Goal: Task Accomplishment & Management: Manage account settings

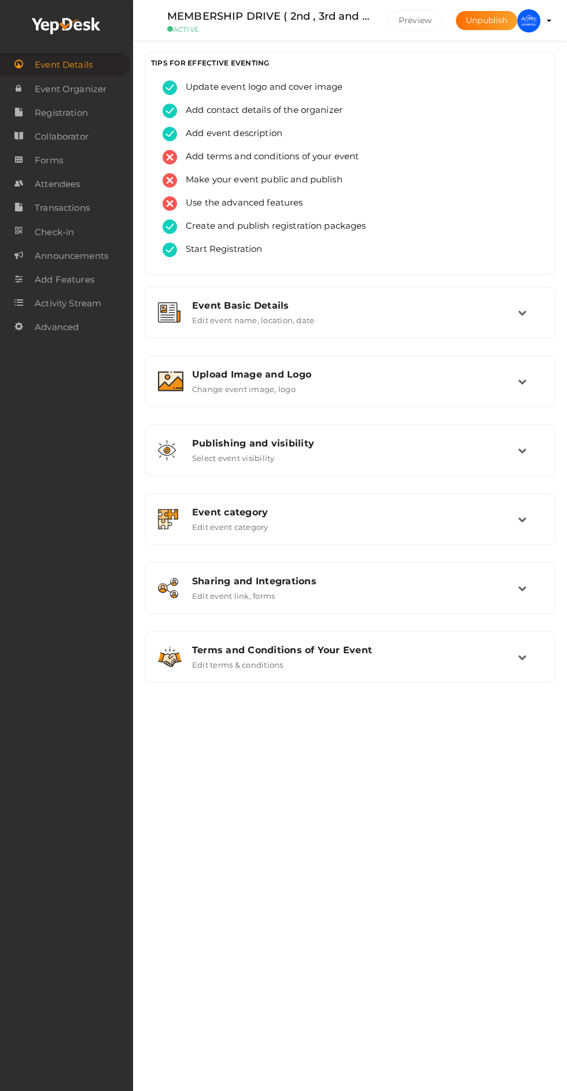
click at [548, 383] on div "Upload Image and Logo Change event image, logo" at bounding box center [350, 381] width 398 height 39
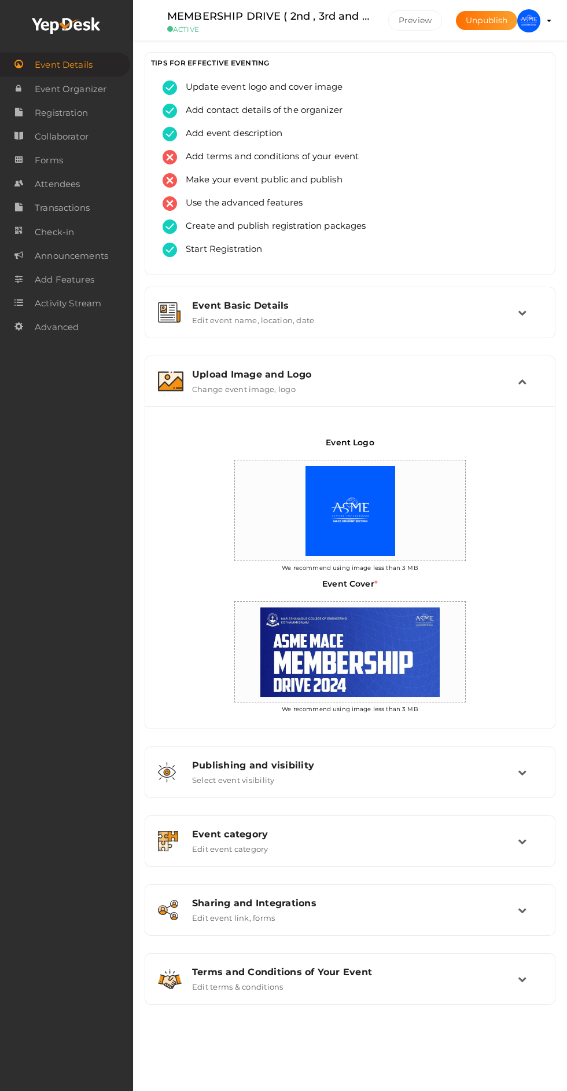
click at [539, 382] on td at bounding box center [530, 381] width 24 height 25
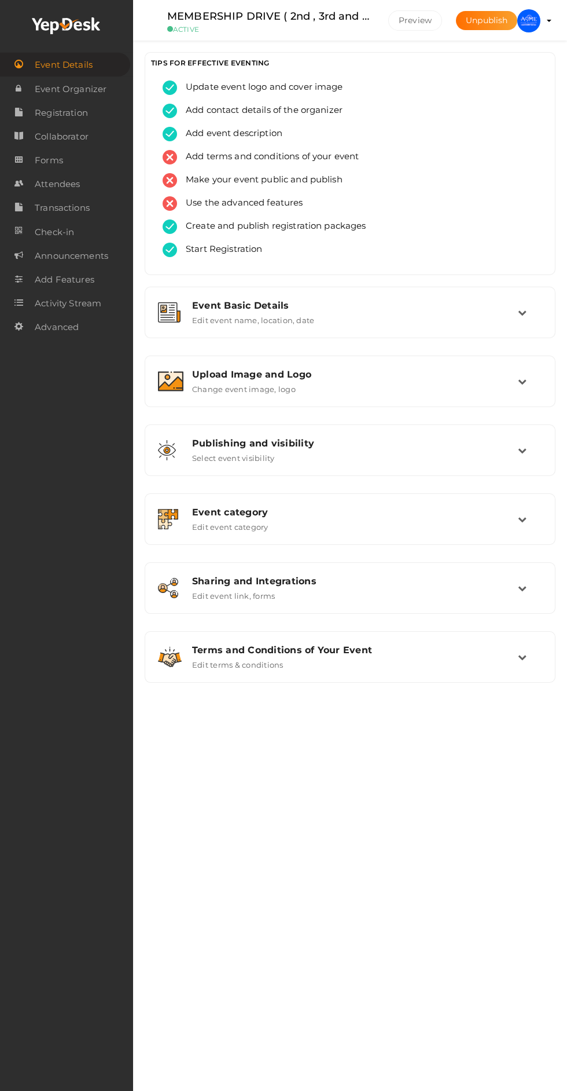
click at [541, 21] on profile-pic at bounding box center [529, 20] width 23 height 10
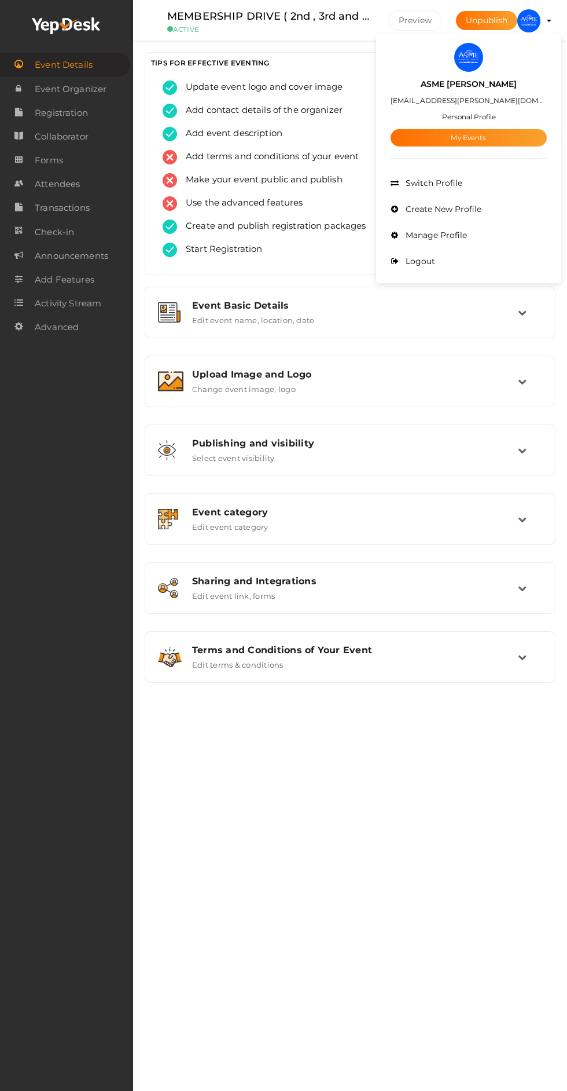
click at [523, 142] on link "My Events" at bounding box center [469, 137] width 156 height 17
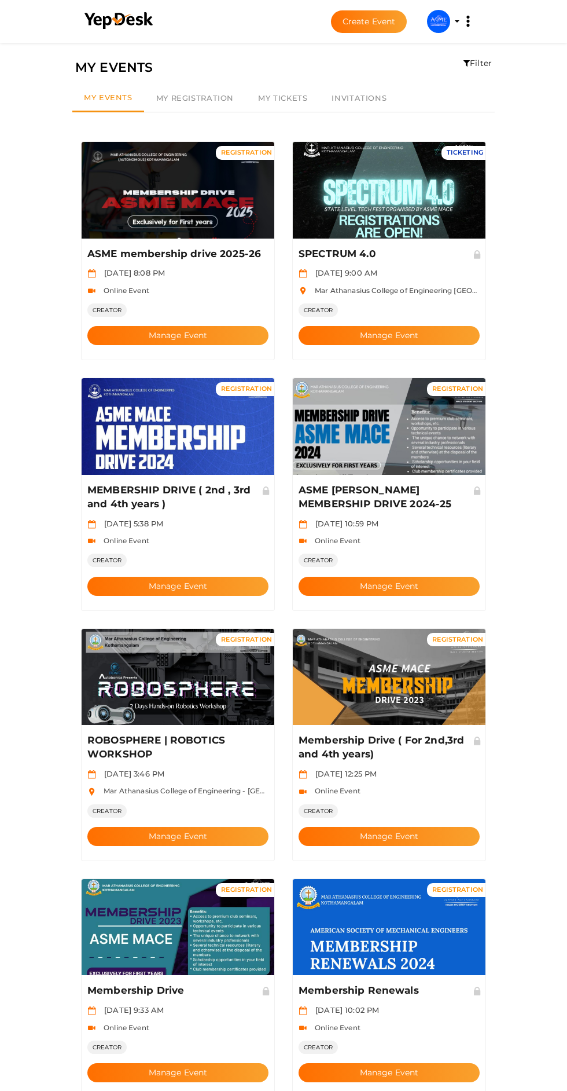
click at [214, 326] on button "Manage Event" at bounding box center [177, 335] width 181 height 19
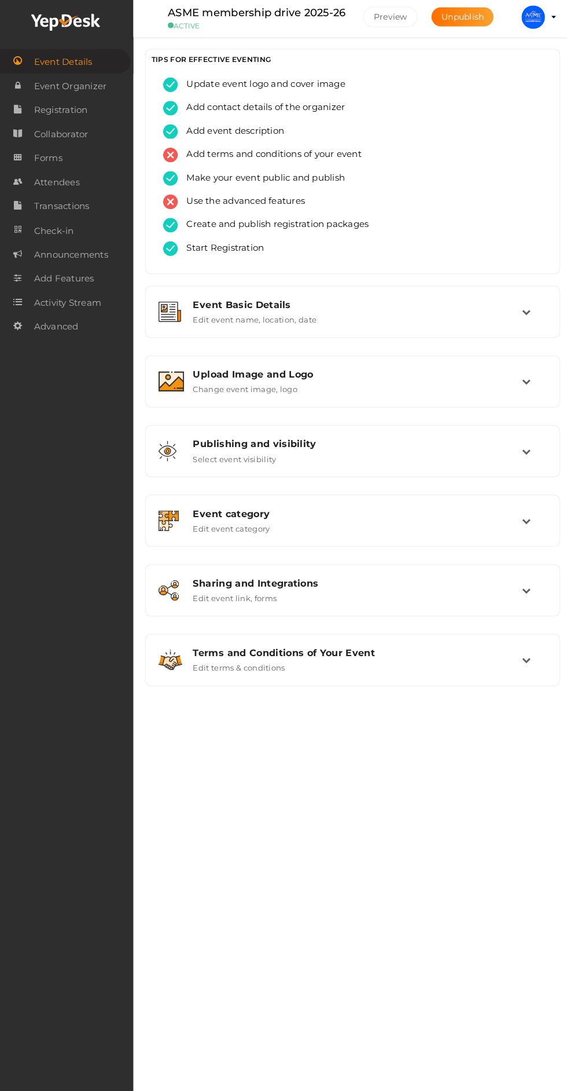
click at [515, 453] on div "Publishing and visibility Published UnPublished Select event visibility" at bounding box center [351, 450] width 335 height 25
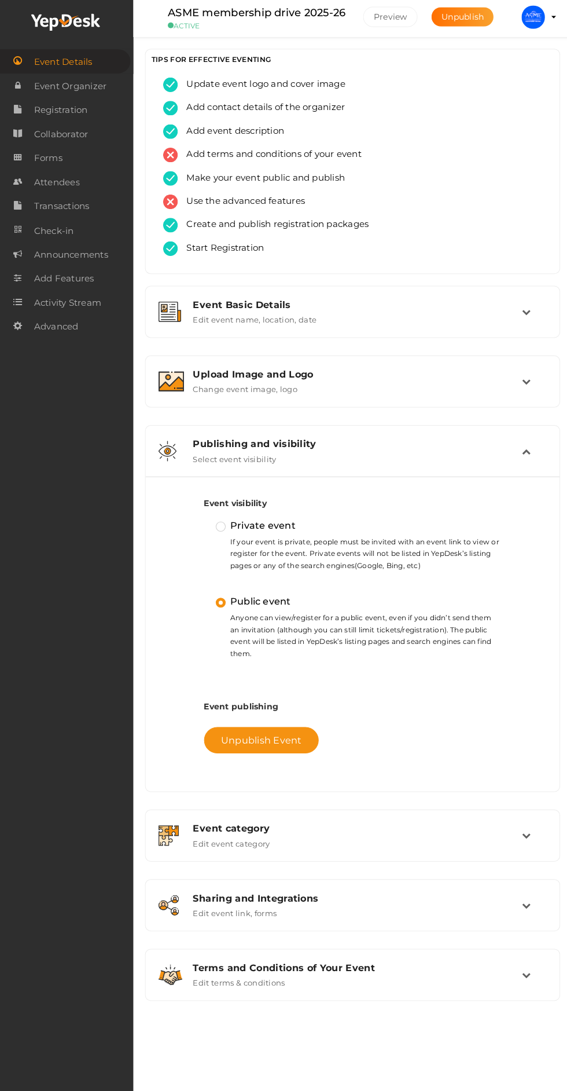
click at [500, 376] on div "Upload Image and Logo" at bounding box center [355, 374] width 326 height 11
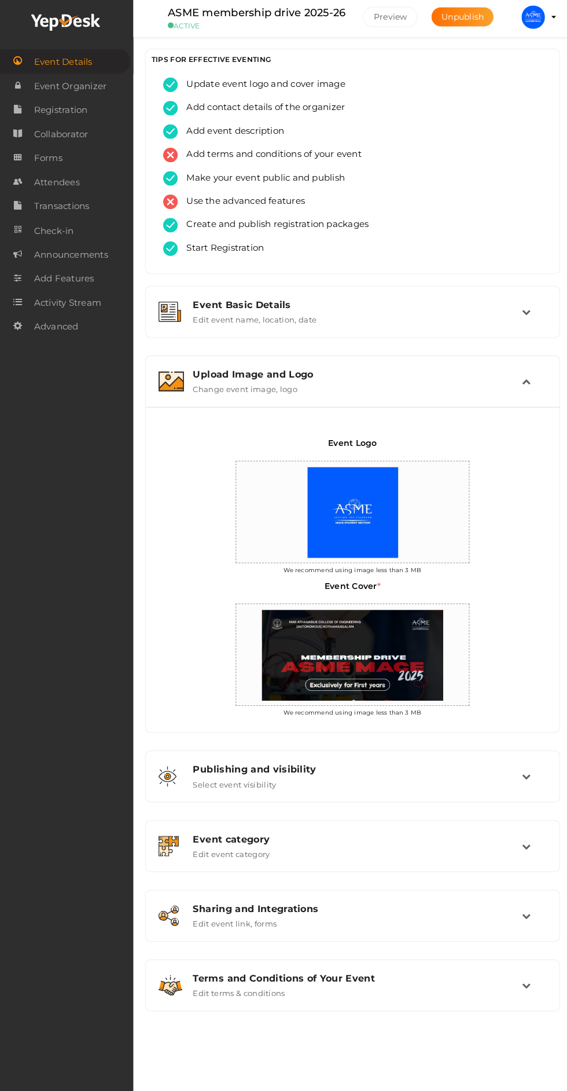
click at [513, 381] on div "Upload Image and Logo Change event image, logo" at bounding box center [351, 381] width 335 height 25
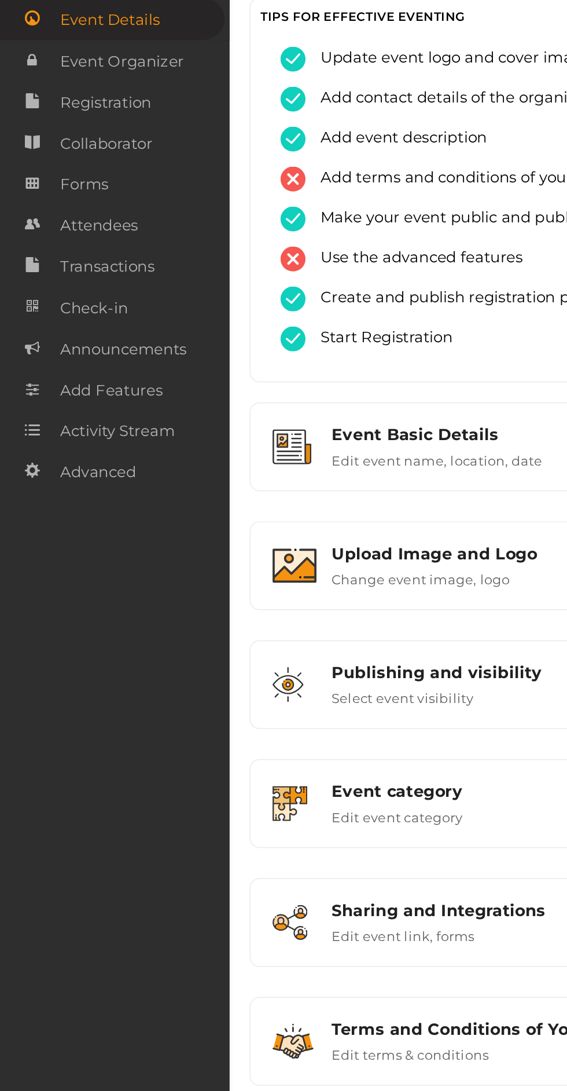
click at [88, 185] on link "Attendees" at bounding box center [66, 184] width 133 height 24
